Goal: Task Accomplishment & Management: Use online tool/utility

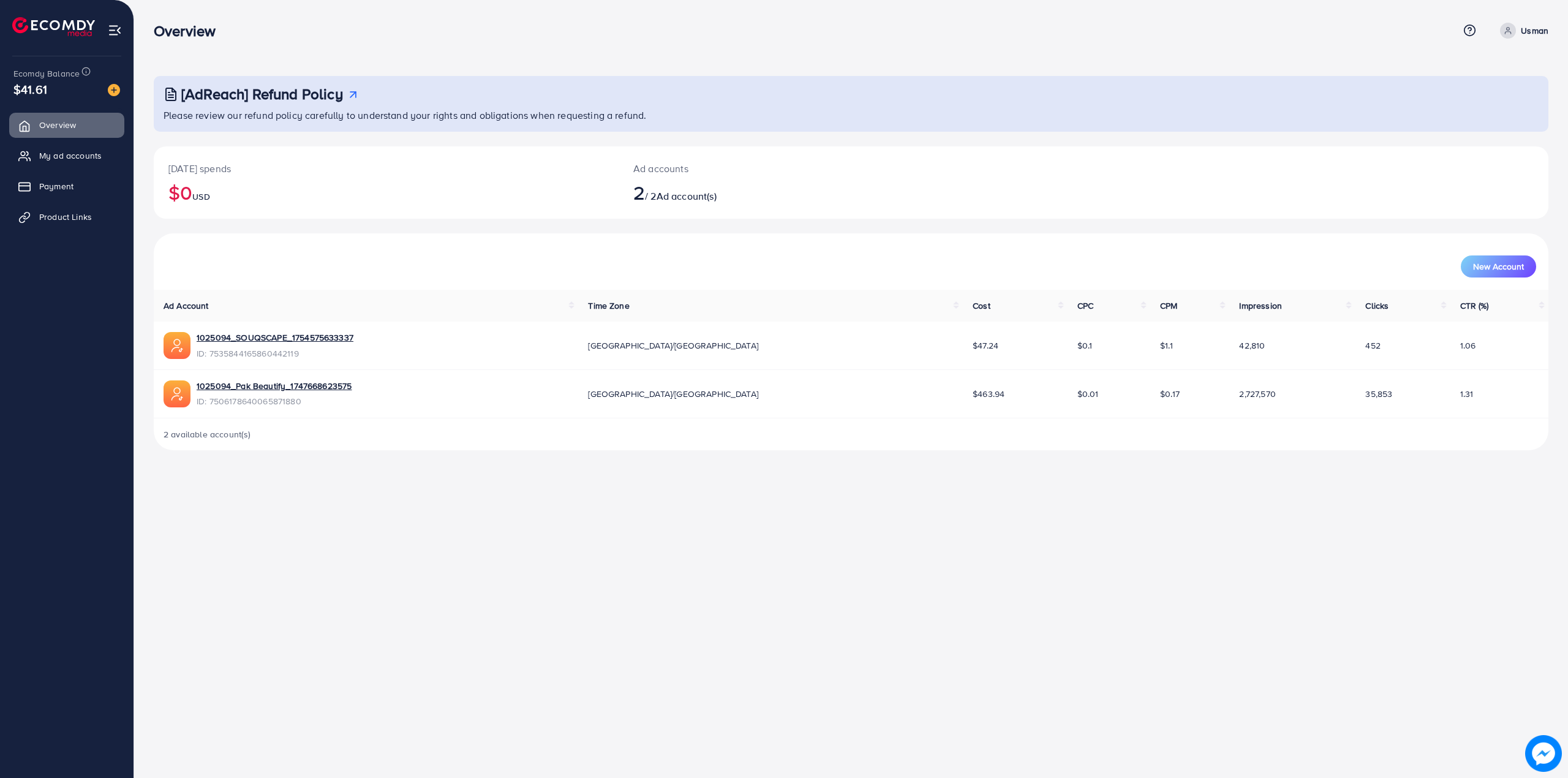
drag, startPoint x: 841, startPoint y: 400, endPoint x: 883, endPoint y: 398, distance: 42.0
click at [963, 398] on td "$463.94" at bounding box center [1015, 394] width 104 height 49
click at [45, 213] on span "Product Links" at bounding box center [68, 217] width 53 height 12
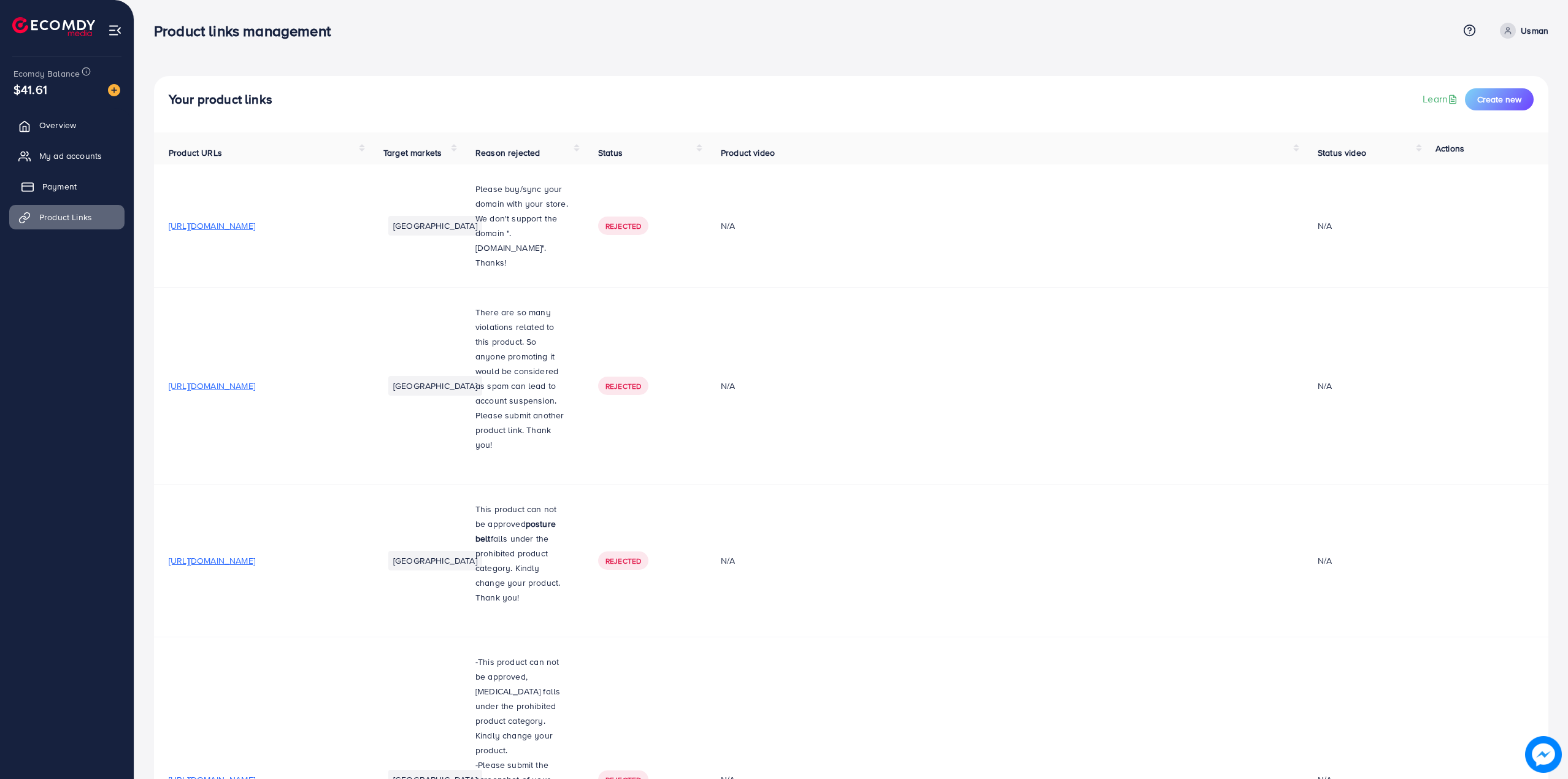
click at [65, 185] on span "Payment" at bounding box center [59, 186] width 34 height 12
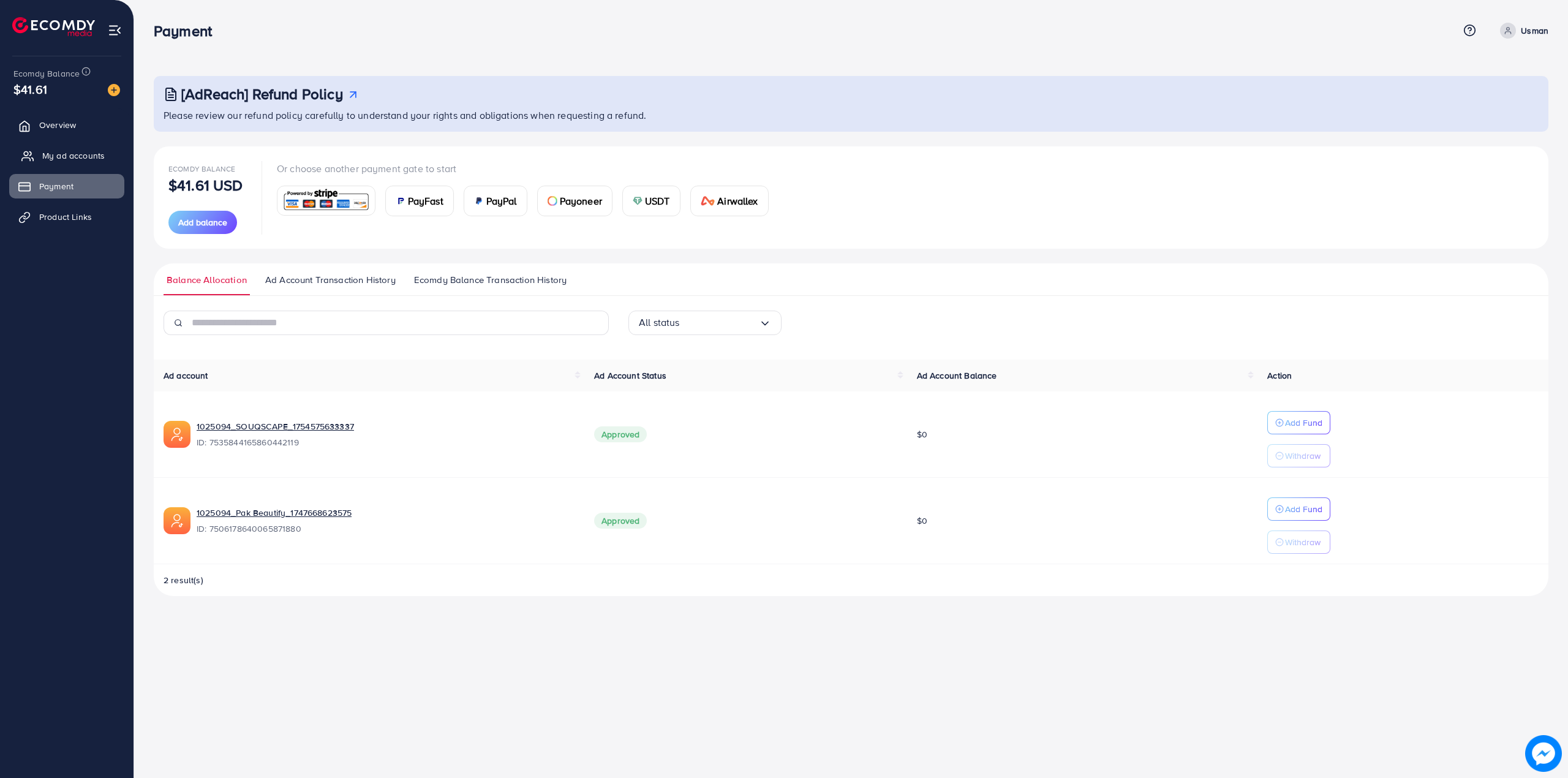
click at [81, 158] on span "My ad accounts" at bounding box center [73, 155] width 62 height 12
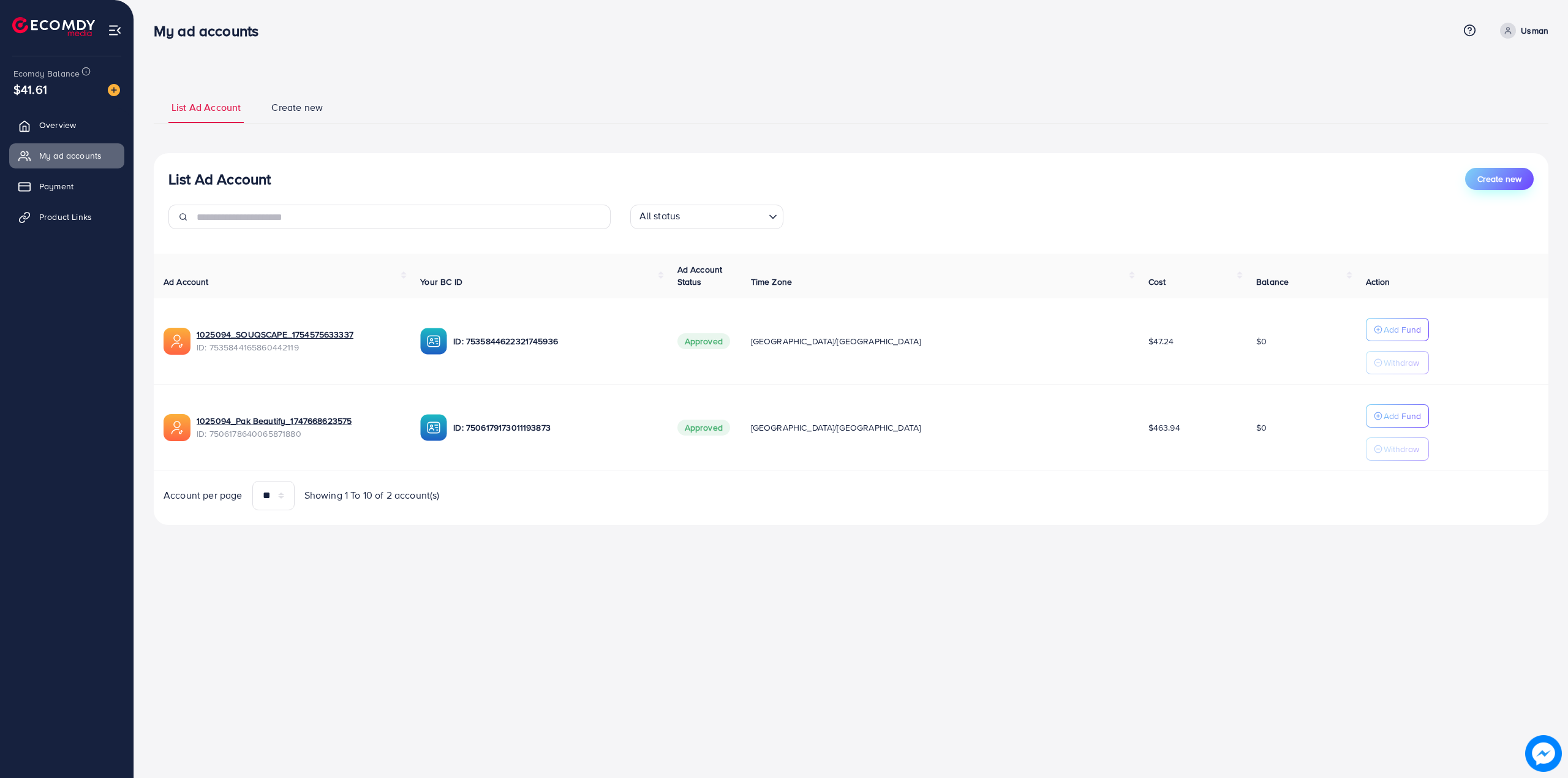
click at [1491, 176] on span "Create new" at bounding box center [1500, 178] width 44 height 12
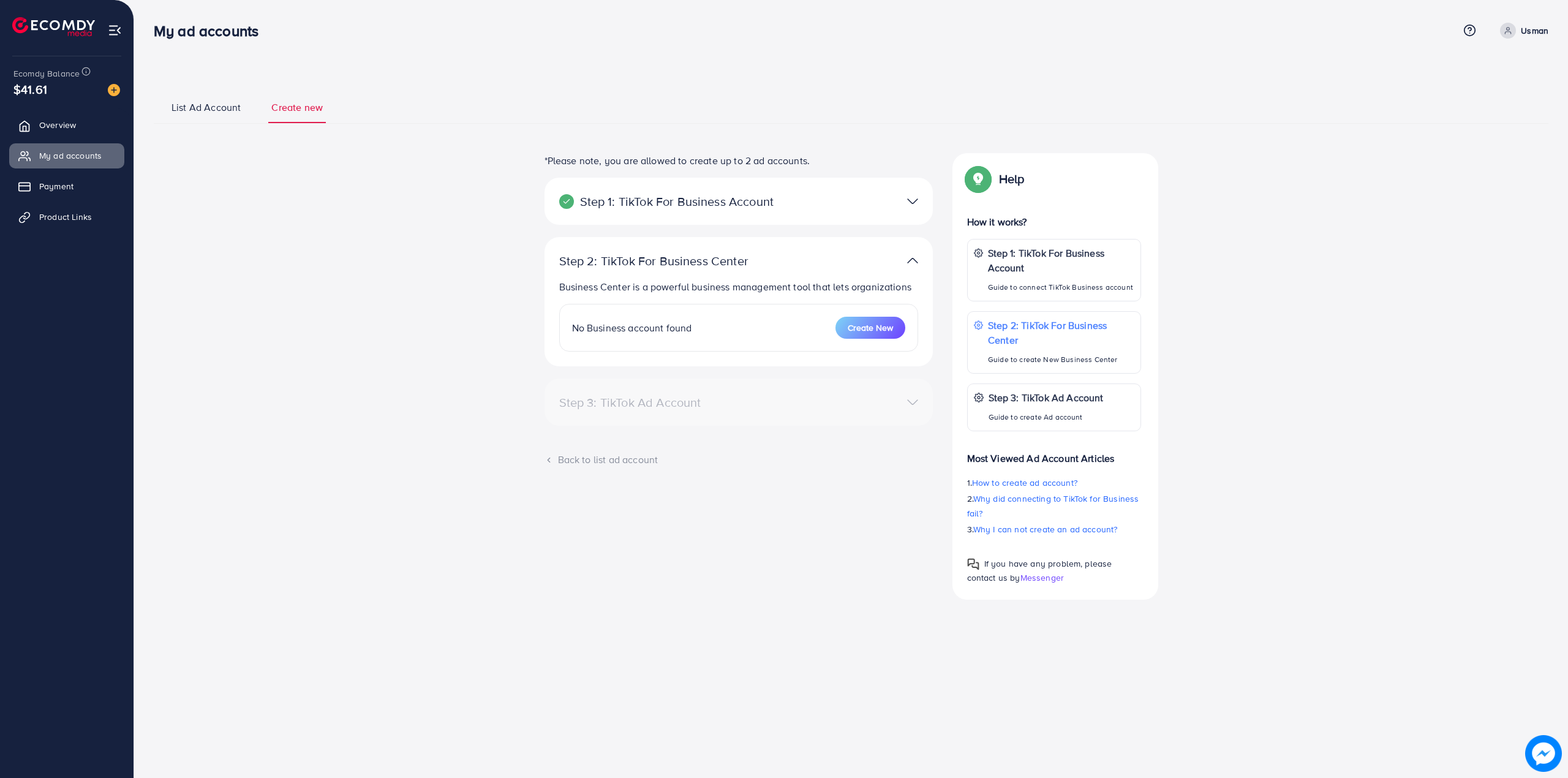
click at [677, 196] on div "Step 1: TikTok For Business Account" at bounding box center [739, 201] width 379 height 18
click at [865, 334] on span "Create New" at bounding box center [871, 328] width 45 height 12
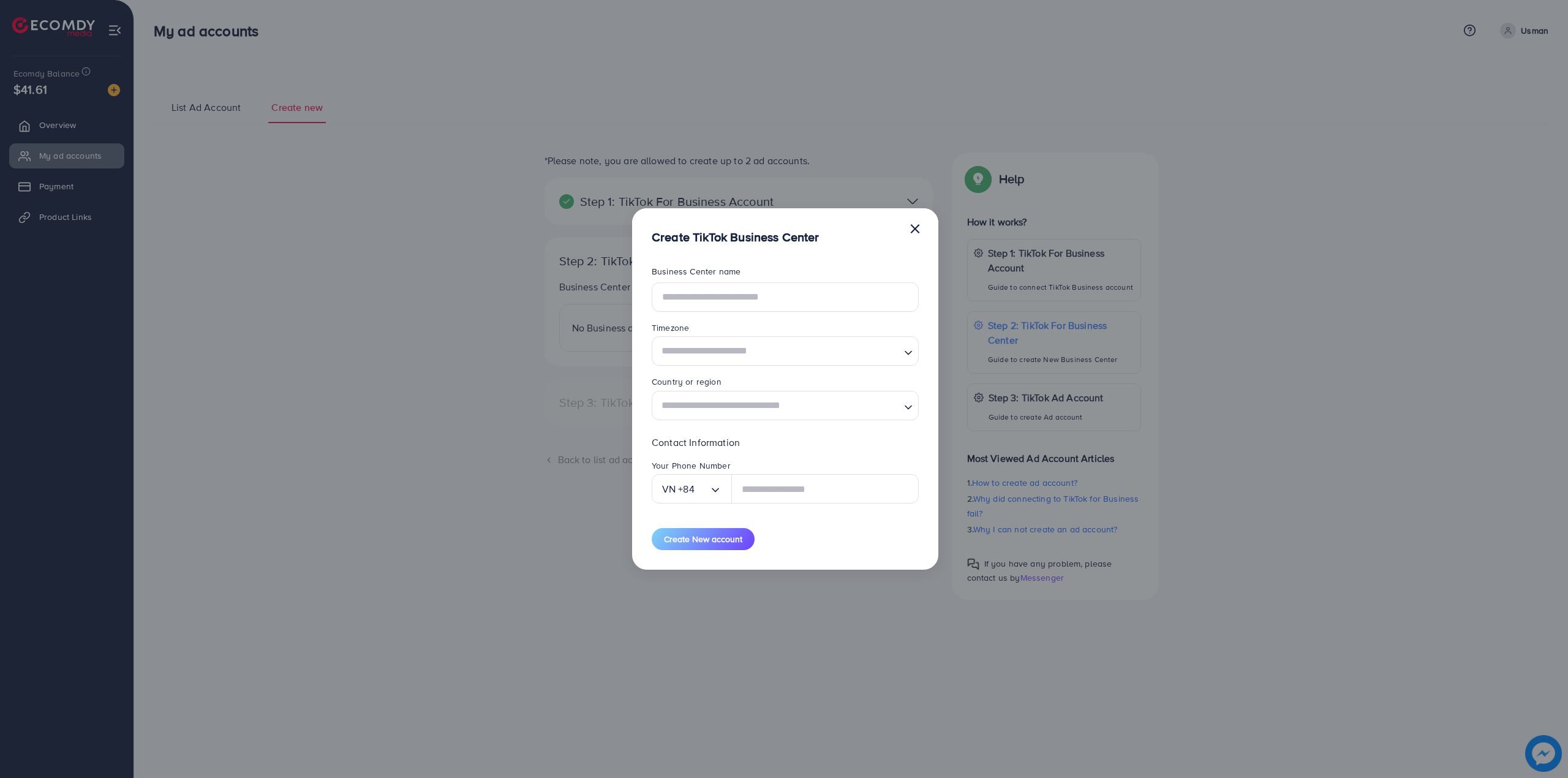
click at [914, 229] on button "×" at bounding box center [915, 228] width 12 height 25
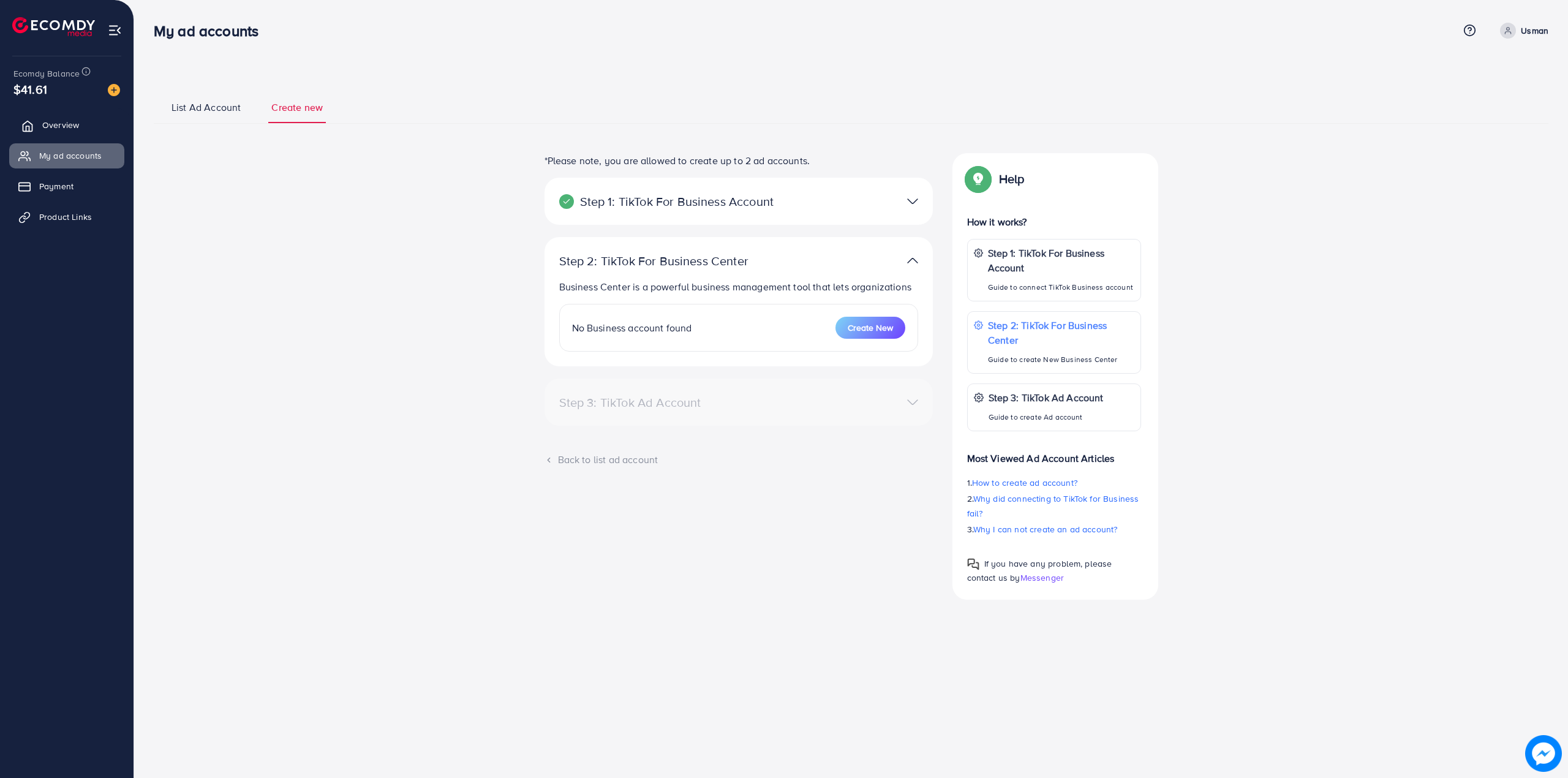
click at [73, 131] on span "Overview" at bounding box center [60, 125] width 37 height 12
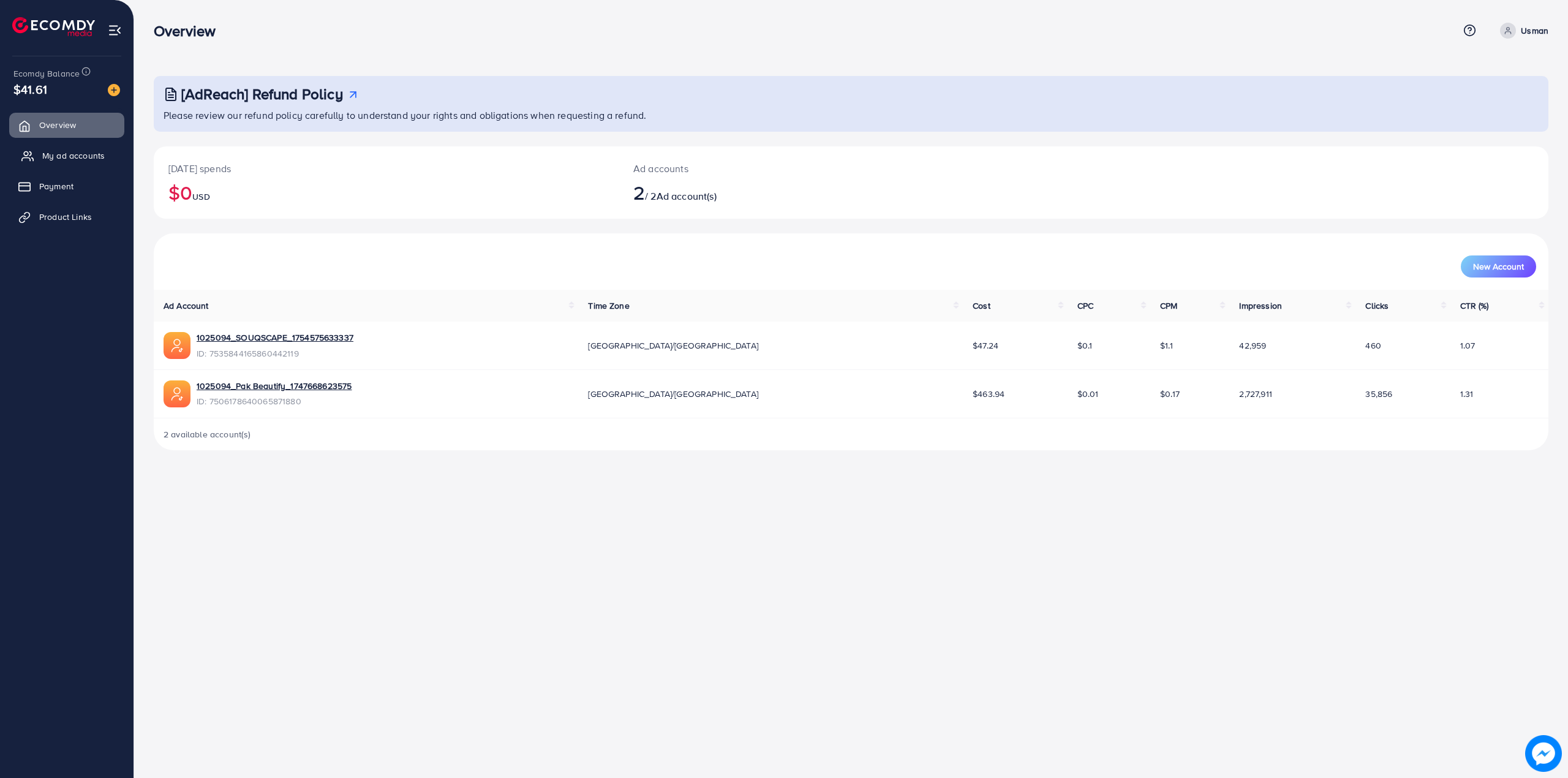
click at [79, 152] on span "My ad accounts" at bounding box center [73, 155] width 62 height 12
